Goal: Find specific page/section: Find specific page/section

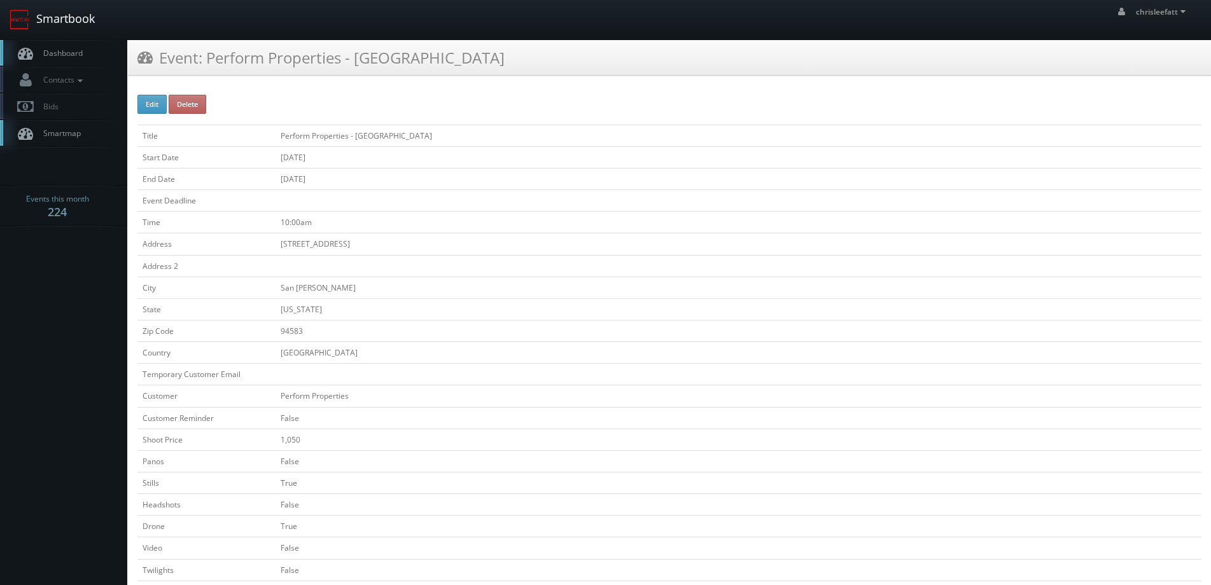
click at [75, 15] on link "Smartbook" at bounding box center [52, 19] width 104 height 39
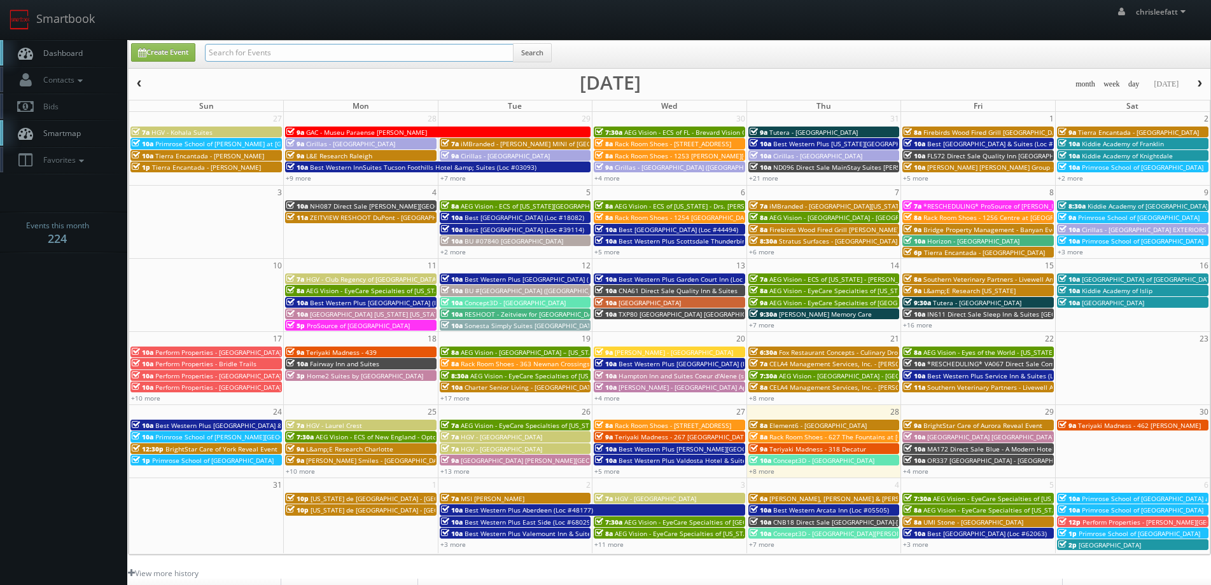
click at [270, 50] on input "text" at bounding box center [359, 53] width 309 height 18
type input "[GEOGRAPHIC_DATA]"
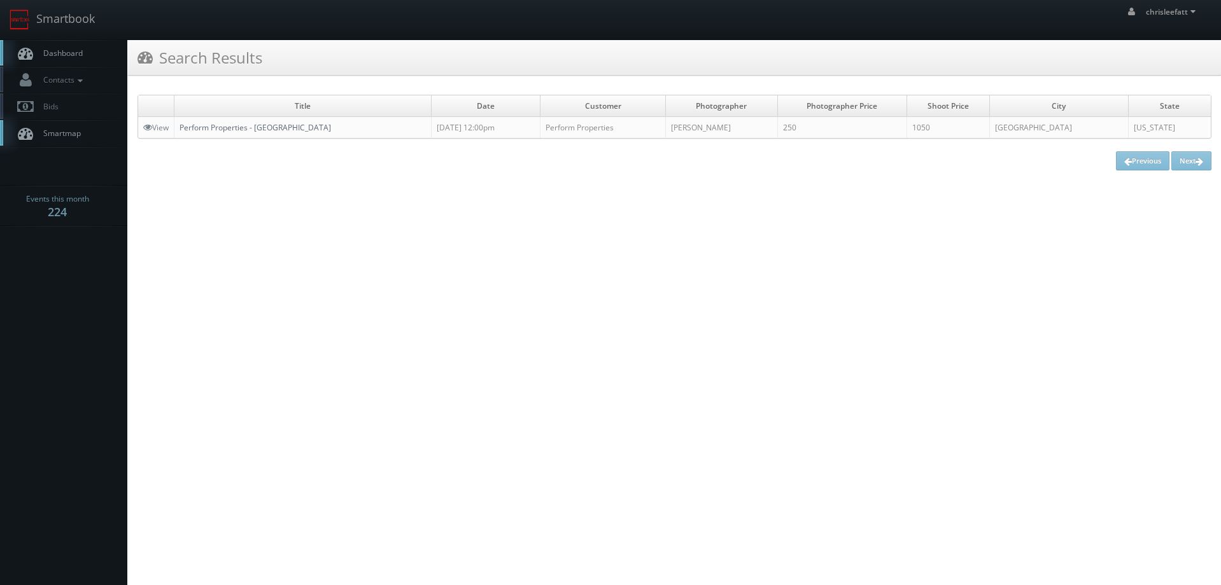
click at [211, 131] on link "Perform Properties - [GEOGRAPHIC_DATA]" at bounding box center [254, 127] width 151 height 11
